Goal: Task Accomplishment & Management: Use online tool/utility

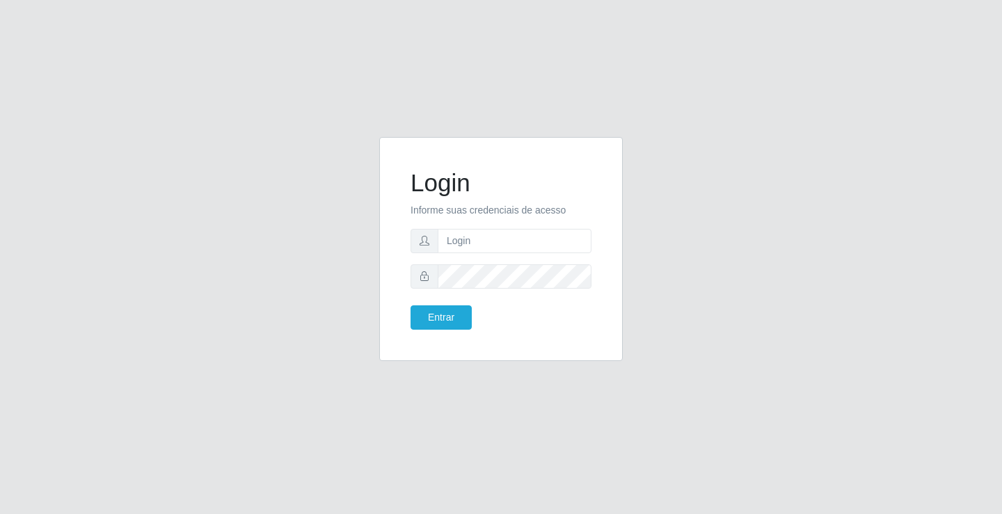
type input "william@ideal"
drag, startPoint x: 517, startPoint y: 247, endPoint x: 419, endPoint y: 247, distance: 97.5
click at [419, 247] on div "william@ideal" at bounding box center [501, 241] width 181 height 24
click at [517, 237] on input "text" at bounding box center [515, 241] width 154 height 24
type input "[PERSON_NAME]"
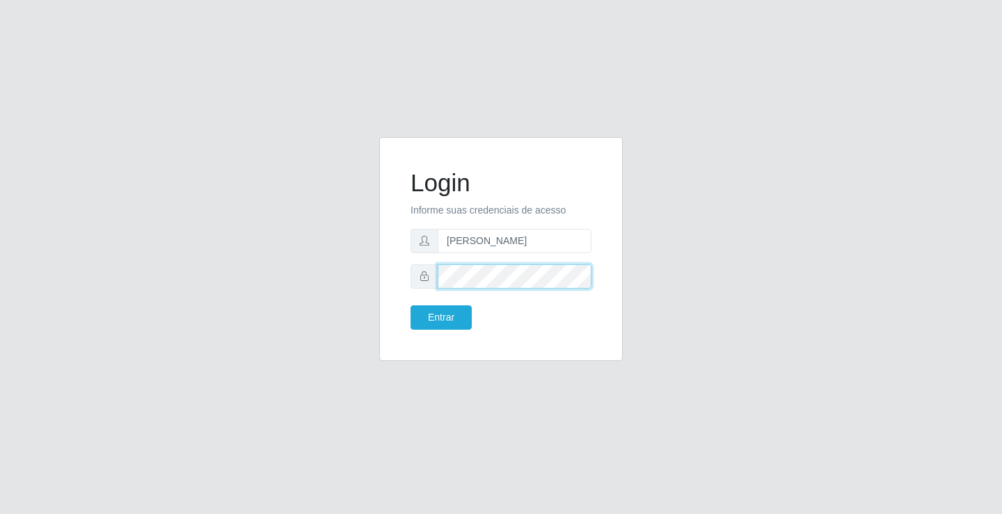
click at [411, 306] on button "Entrar" at bounding box center [441, 318] width 61 height 24
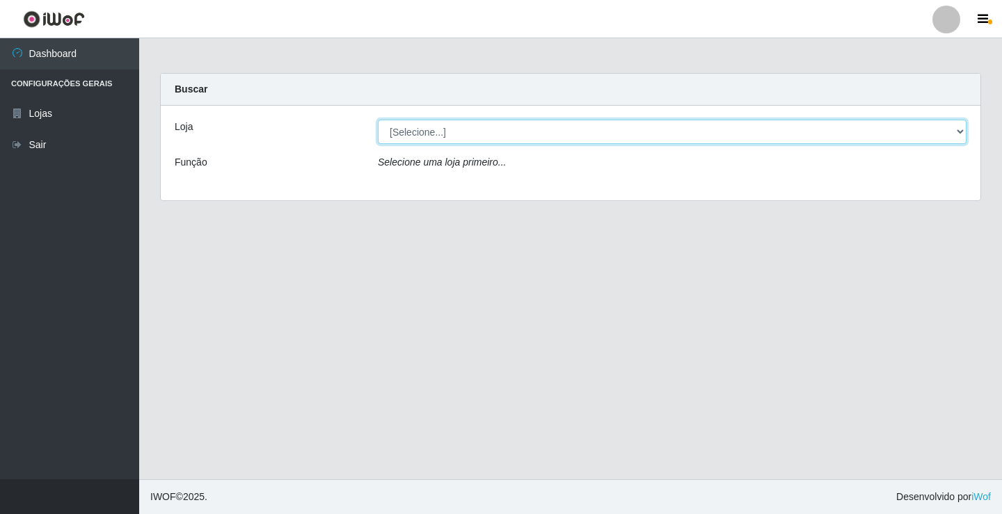
click at [450, 132] on select "[Selecione...] Ideal - Conceição" at bounding box center [672, 132] width 589 height 24
select select "231"
click at [378, 120] on select "[Selecione...] Ideal - Conceição" at bounding box center [672, 132] width 589 height 24
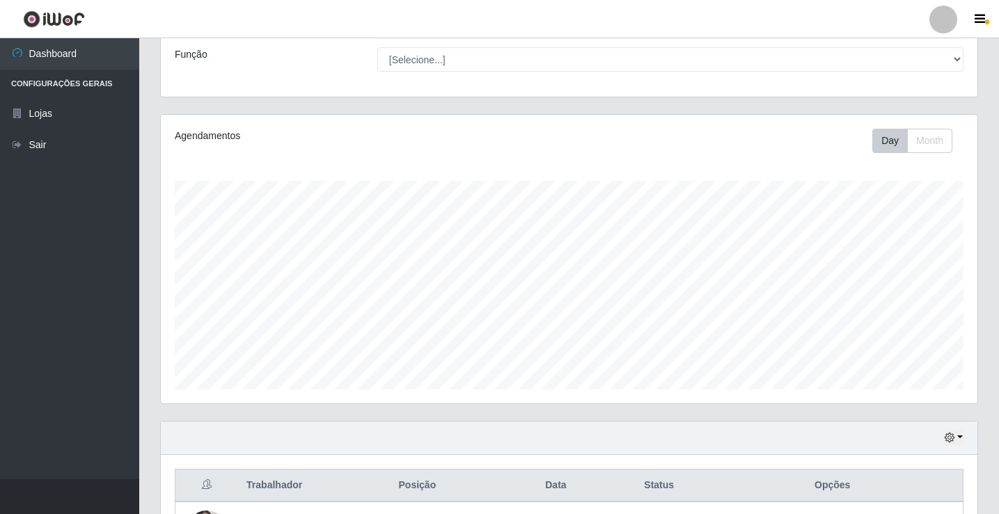
scroll to position [418, 0]
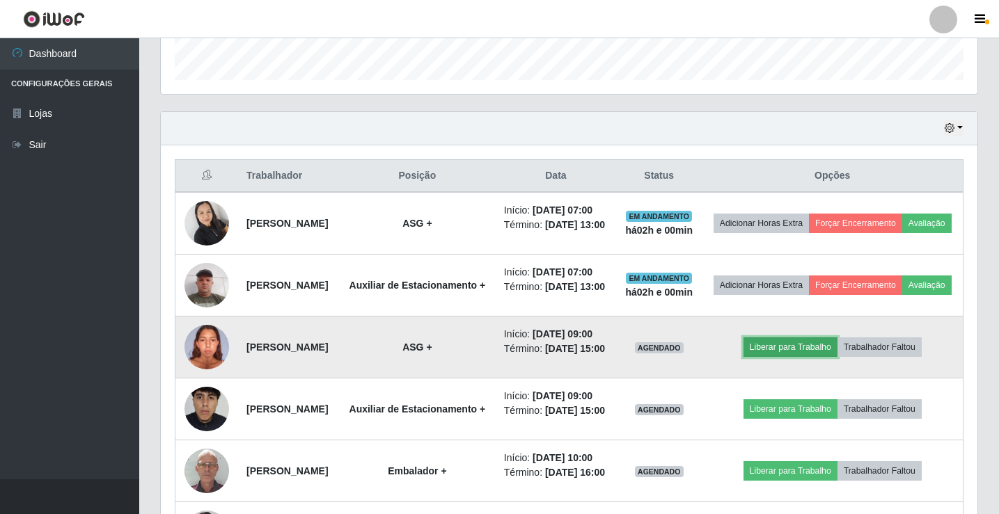
click at [796, 357] on button "Liberar para Trabalho" at bounding box center [790, 347] width 94 height 19
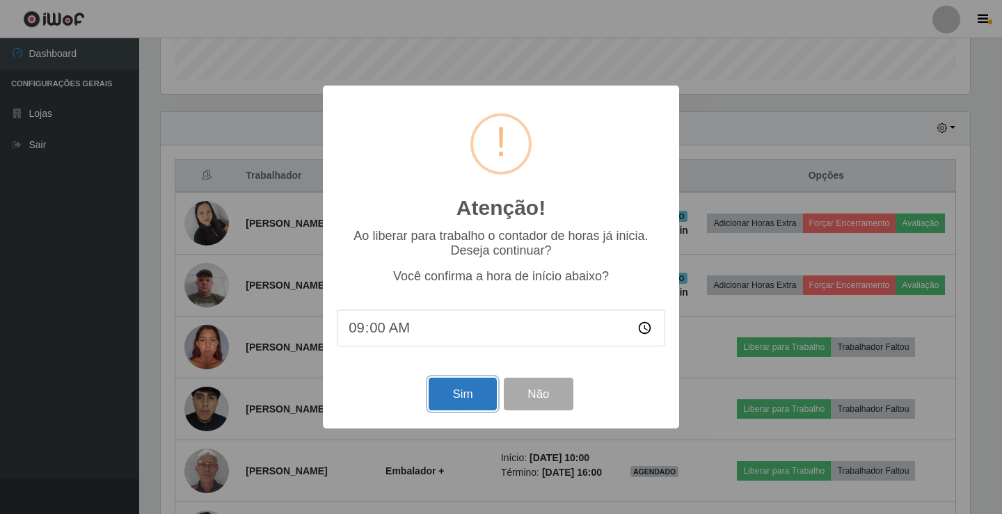
click at [446, 399] on button "Sim" at bounding box center [463, 394] width 68 height 33
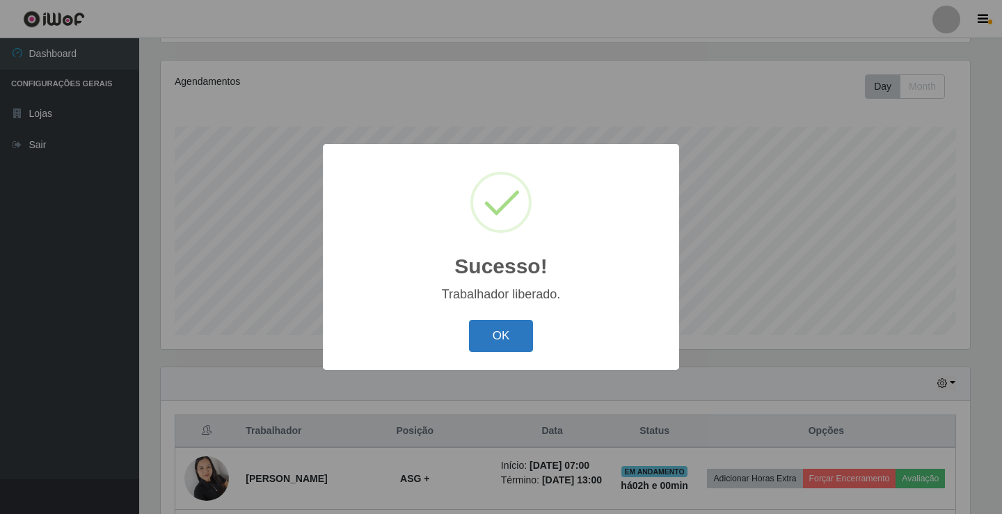
click at [516, 340] on button "OK" at bounding box center [501, 336] width 65 height 33
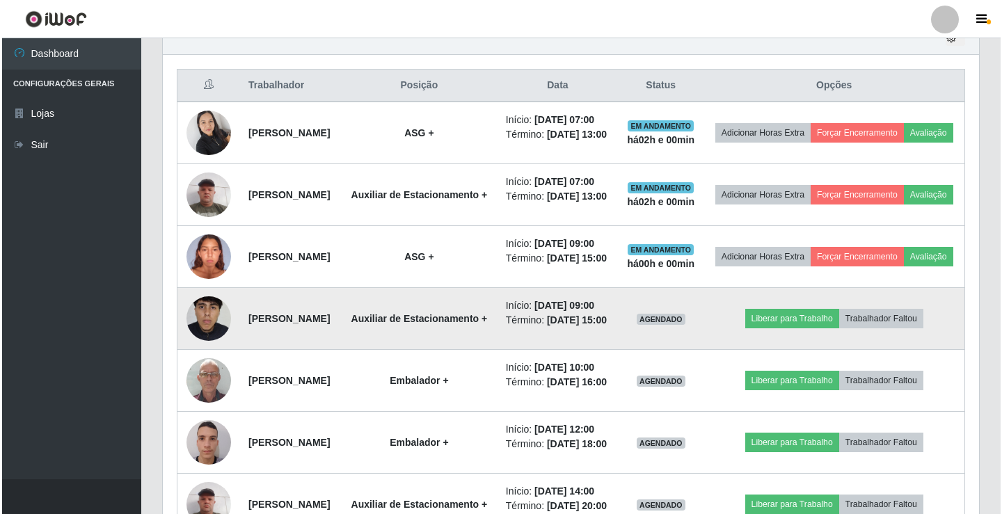
scroll to position [510, 0]
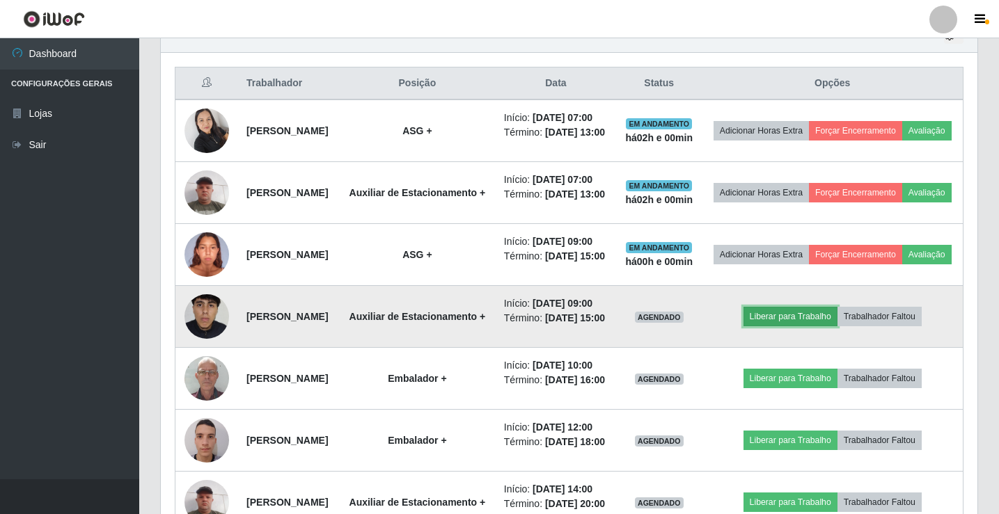
click at [773, 326] on button "Liberar para Trabalho" at bounding box center [790, 316] width 94 height 19
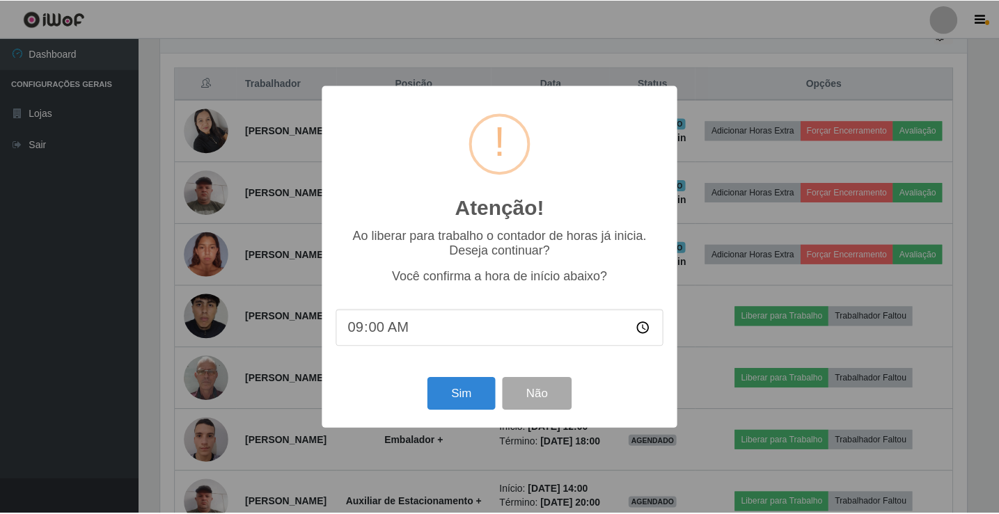
scroll to position [289, 810]
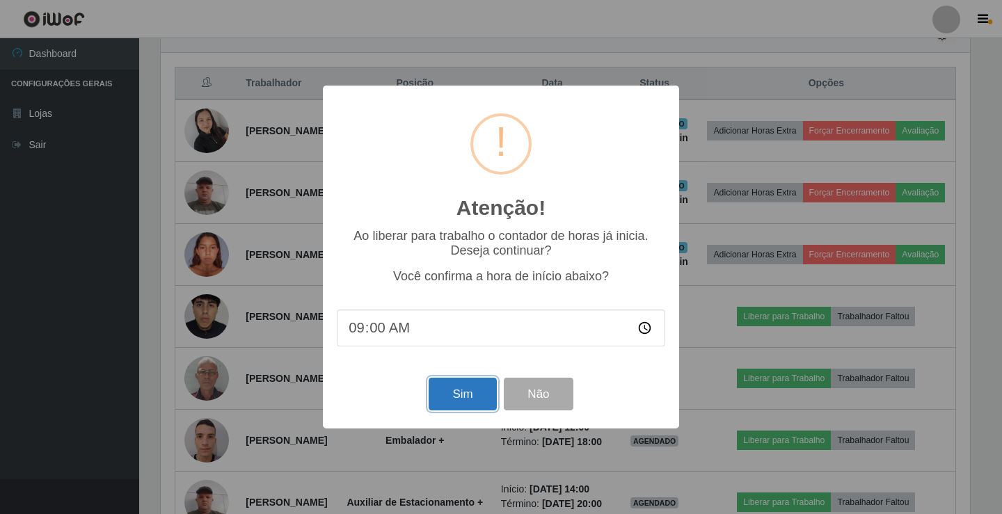
click at [452, 392] on button "Sim" at bounding box center [463, 394] width 68 height 33
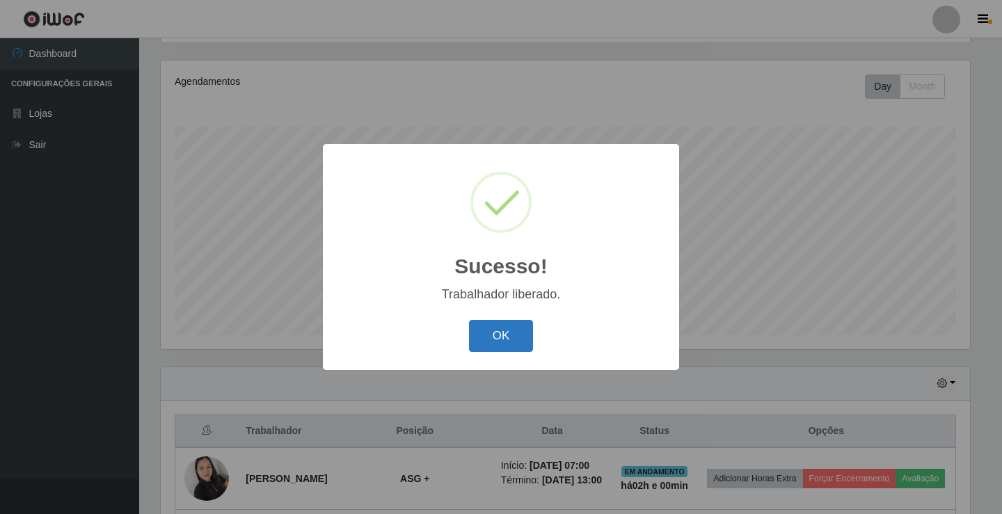
click at [502, 347] on button "OK" at bounding box center [501, 336] width 65 height 33
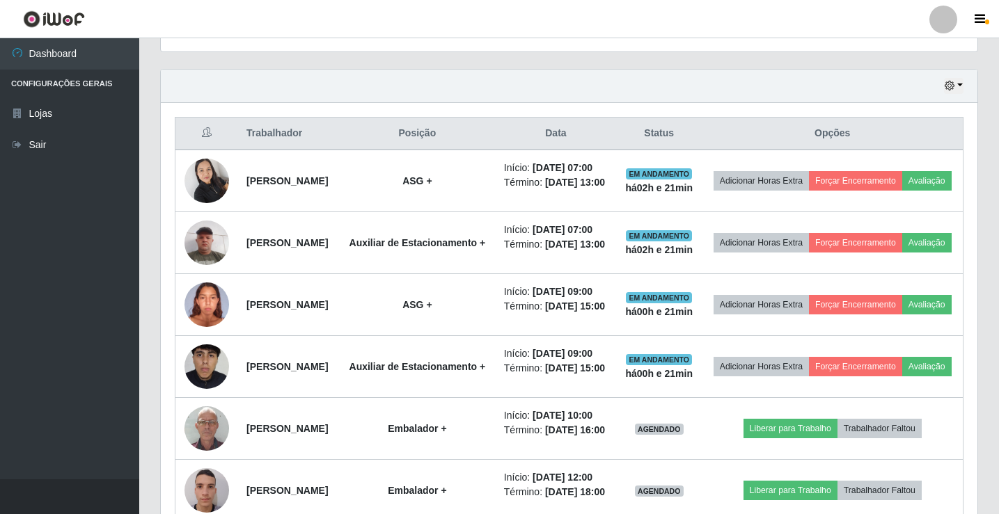
scroll to position [510, 0]
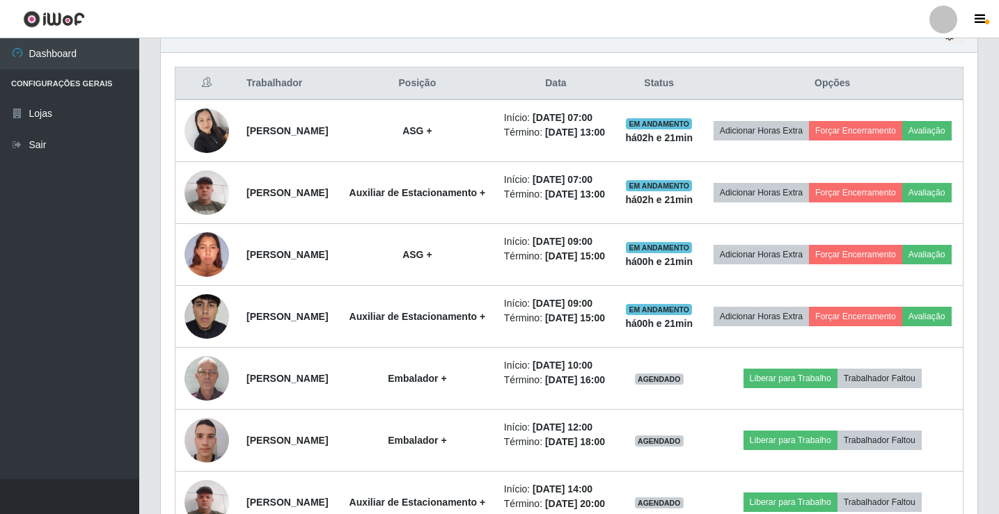
click at [945, 12] on div at bounding box center [943, 20] width 28 height 28
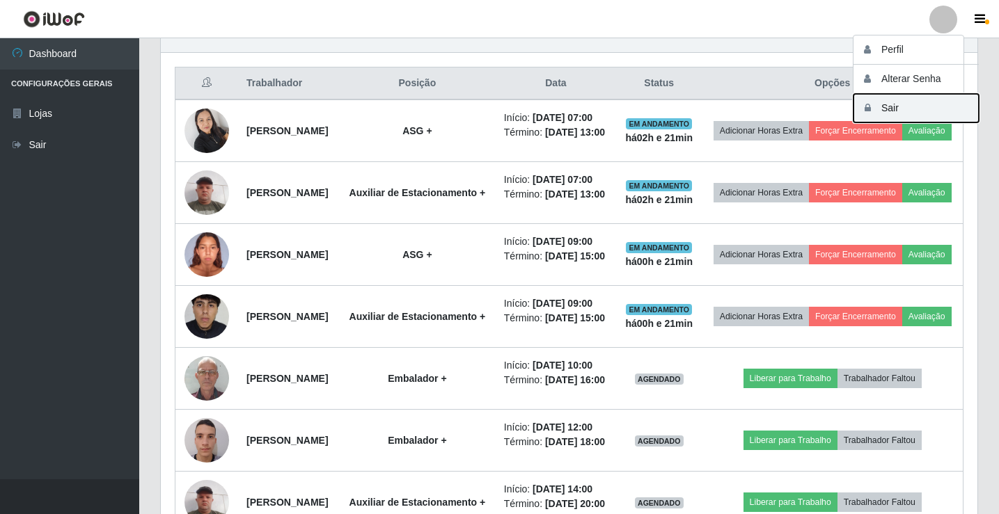
click at [903, 102] on button "Sair" at bounding box center [915, 108] width 125 height 29
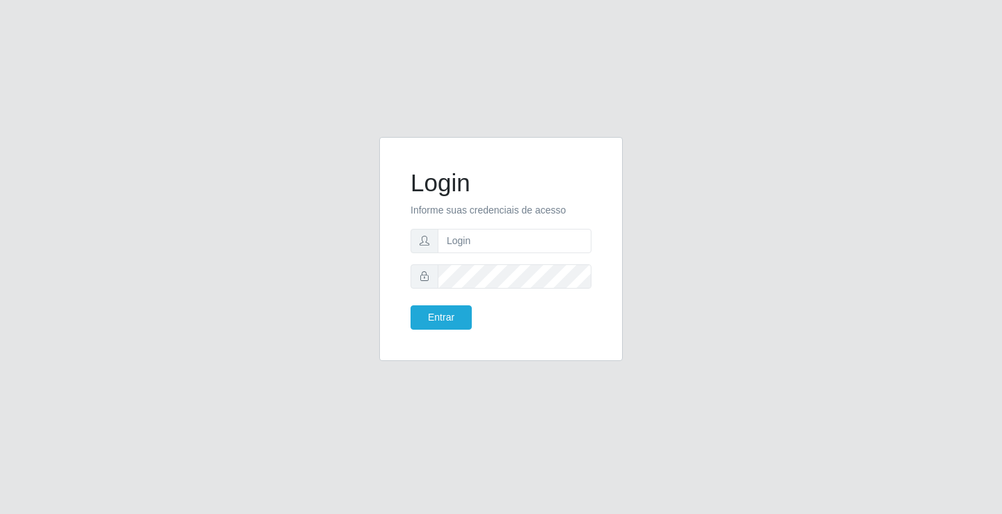
click at [969, 152] on div "Login Informe suas credenciais de acesso Entrar" at bounding box center [501, 257] width 1002 height 514
click at [488, 244] on input "text" at bounding box center [515, 241] width 154 height 24
click at [489, 240] on input "text" at bounding box center [515, 241] width 154 height 24
type input "zivaneide@ideal"
click at [411, 306] on button "Entrar" at bounding box center [441, 318] width 61 height 24
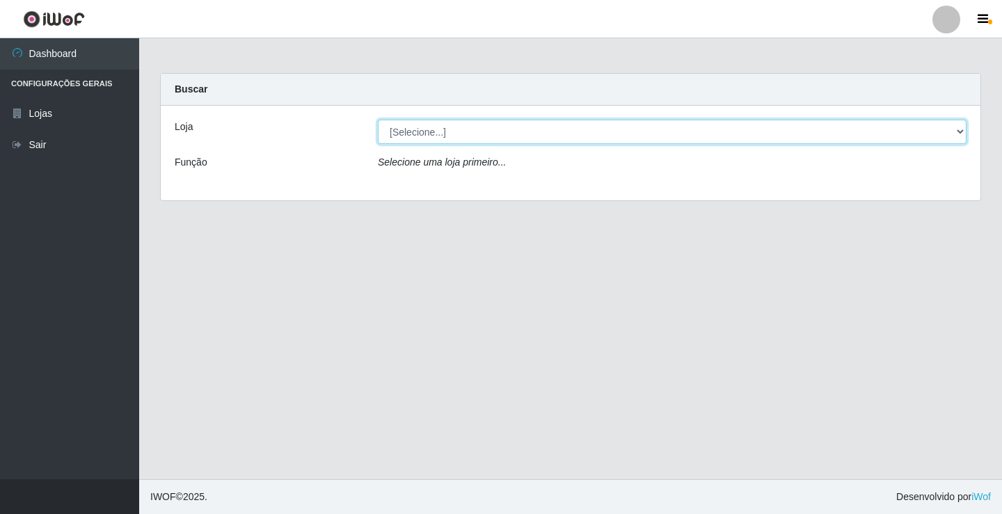
click at [965, 129] on select "[Selecione...] Ideal - Conceição" at bounding box center [672, 132] width 589 height 24
select select "231"
click at [378, 120] on select "[Selecione...] Ideal - Conceição" at bounding box center [672, 132] width 589 height 24
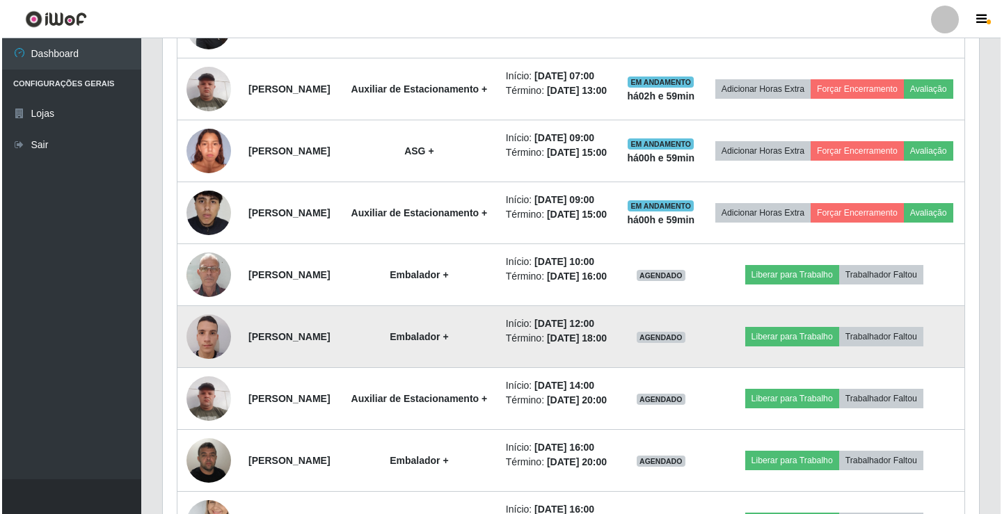
scroll to position [605, 0]
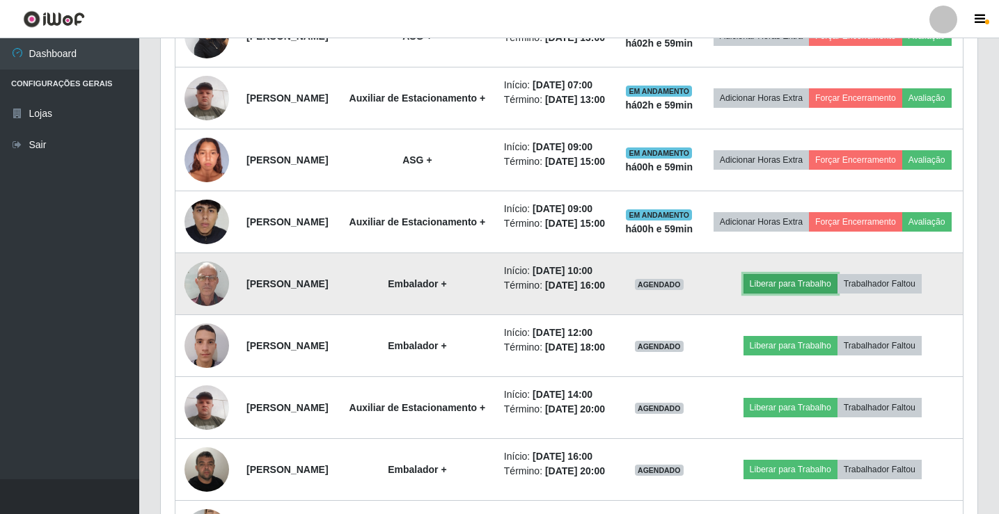
click at [792, 294] on button "Liberar para Trabalho" at bounding box center [790, 283] width 94 height 19
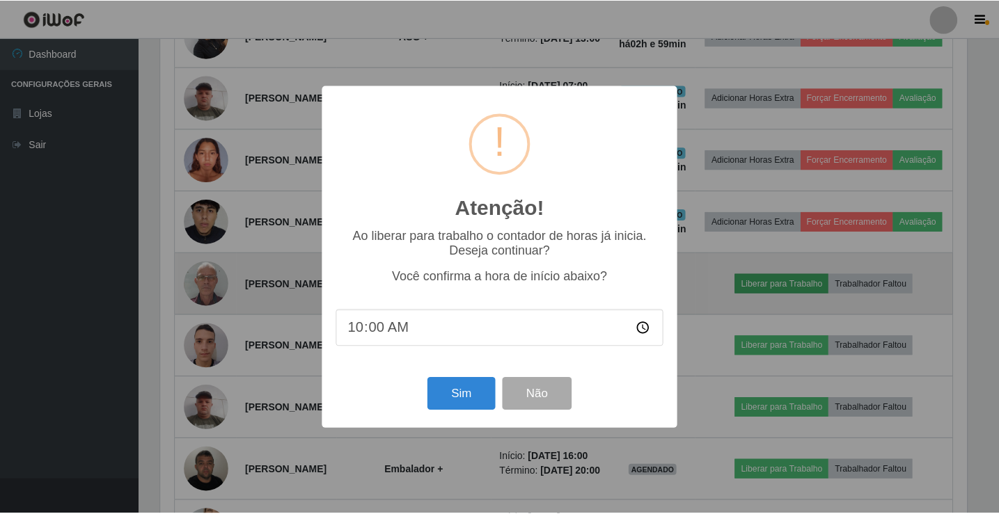
scroll to position [289, 810]
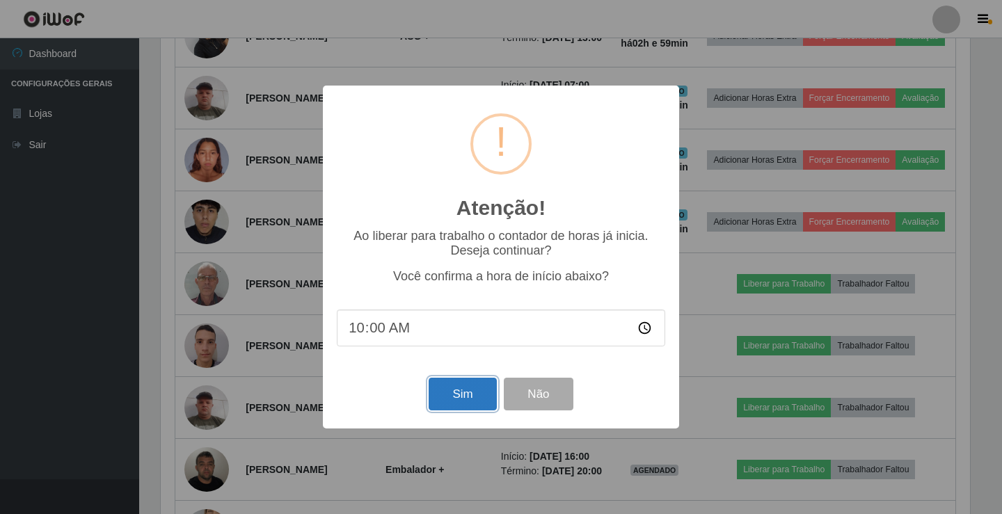
click at [477, 397] on button "Sim" at bounding box center [463, 394] width 68 height 33
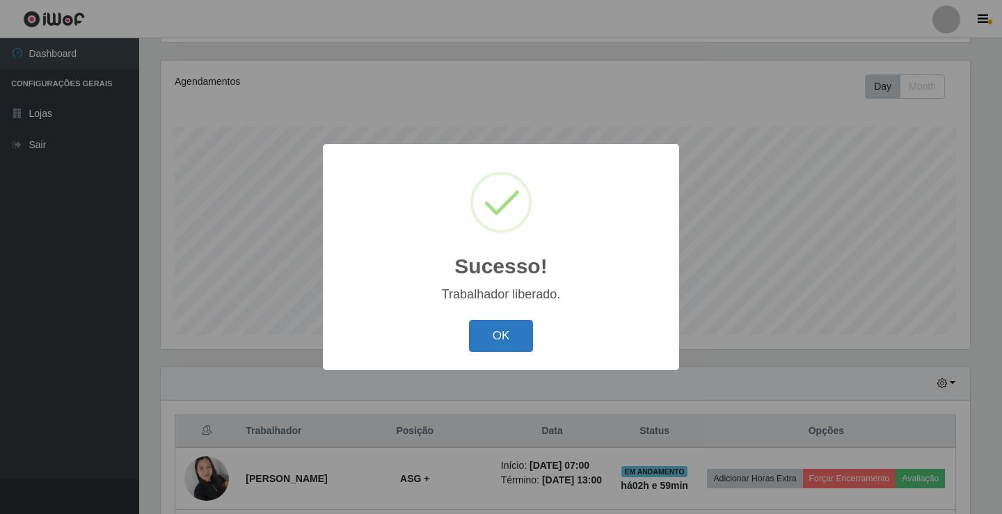
click at [511, 338] on button "OK" at bounding box center [501, 336] width 65 height 33
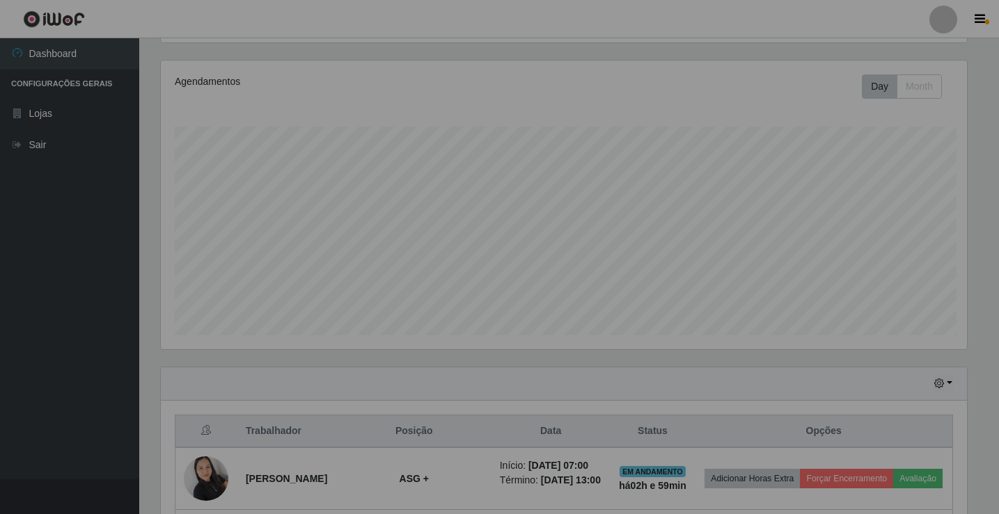
scroll to position [289, 817]
